Goal: Navigation & Orientation: Find specific page/section

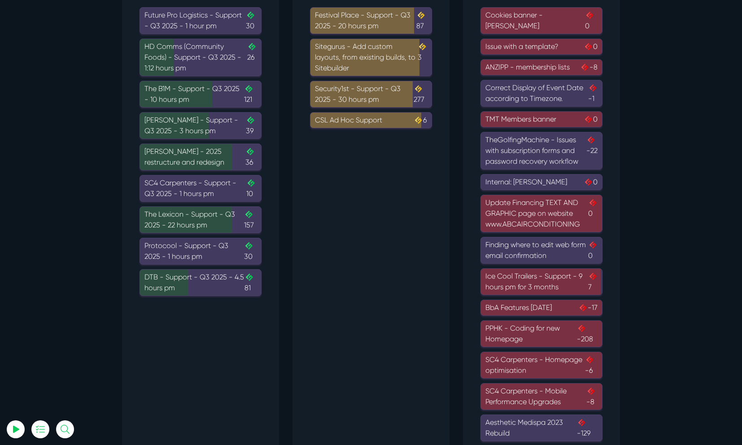
scroll to position [105, 0]
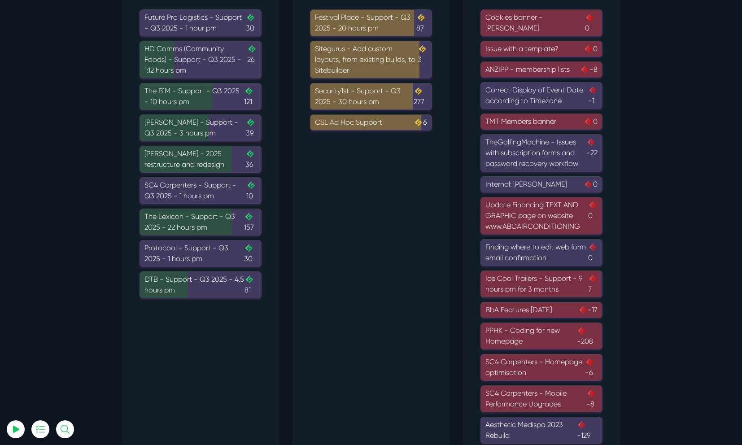
click at [390, 22] on div "Festival Place - Support - Q3 2025 - 20 hours pm 87" at bounding box center [371, 23] width 112 height 22
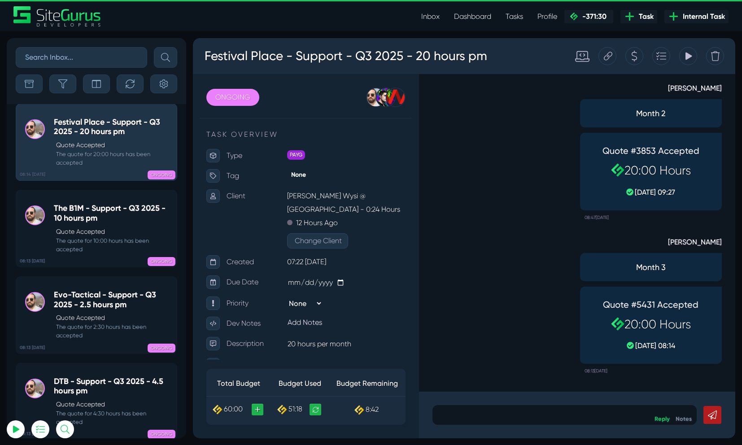
click at [698, 53] on div "Tracking Totals Total 30.1 Total 21.6" at bounding box center [644, 56] width 171 height 18
click at [694, 56] on div "Tracking Totals Total 30.1 Total 21.6" at bounding box center [688, 56] width 18 height 18
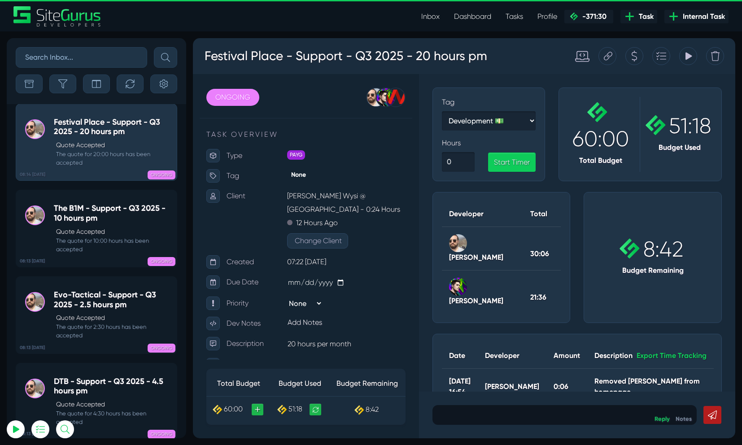
click at [685, 59] on icon at bounding box center [688, 56] width 8 height 17
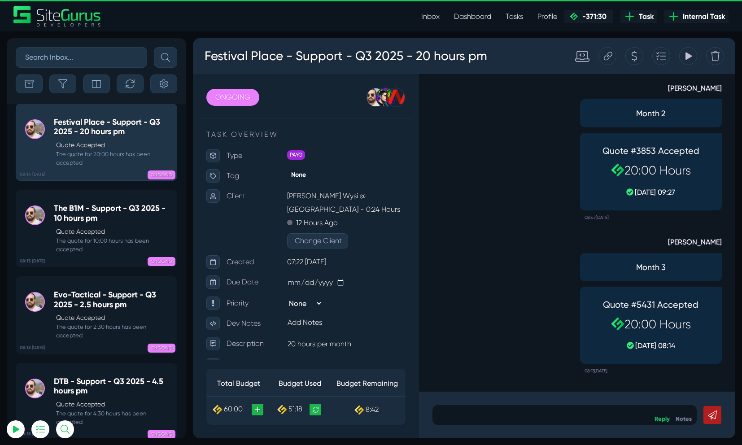
click at [447, 17] on link "Dashboard" at bounding box center [473, 17] width 52 height 18
click at [436, 19] on link "Inbox" at bounding box center [430, 17] width 33 height 18
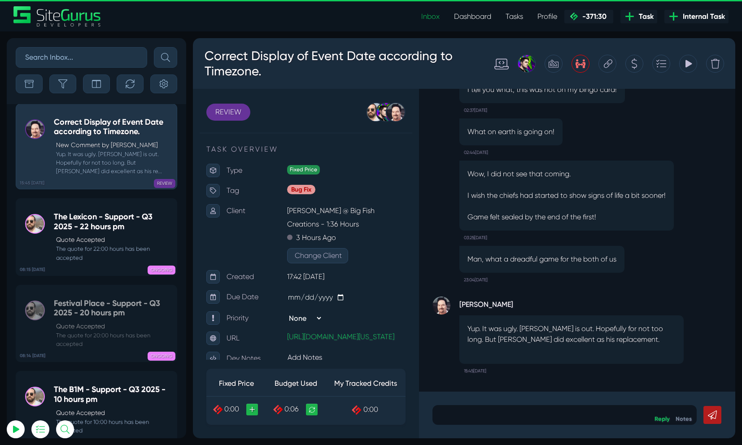
click at [480, 15] on link "Dashboard" at bounding box center [473, 17] width 52 height 18
